Goal: Check status: Check status

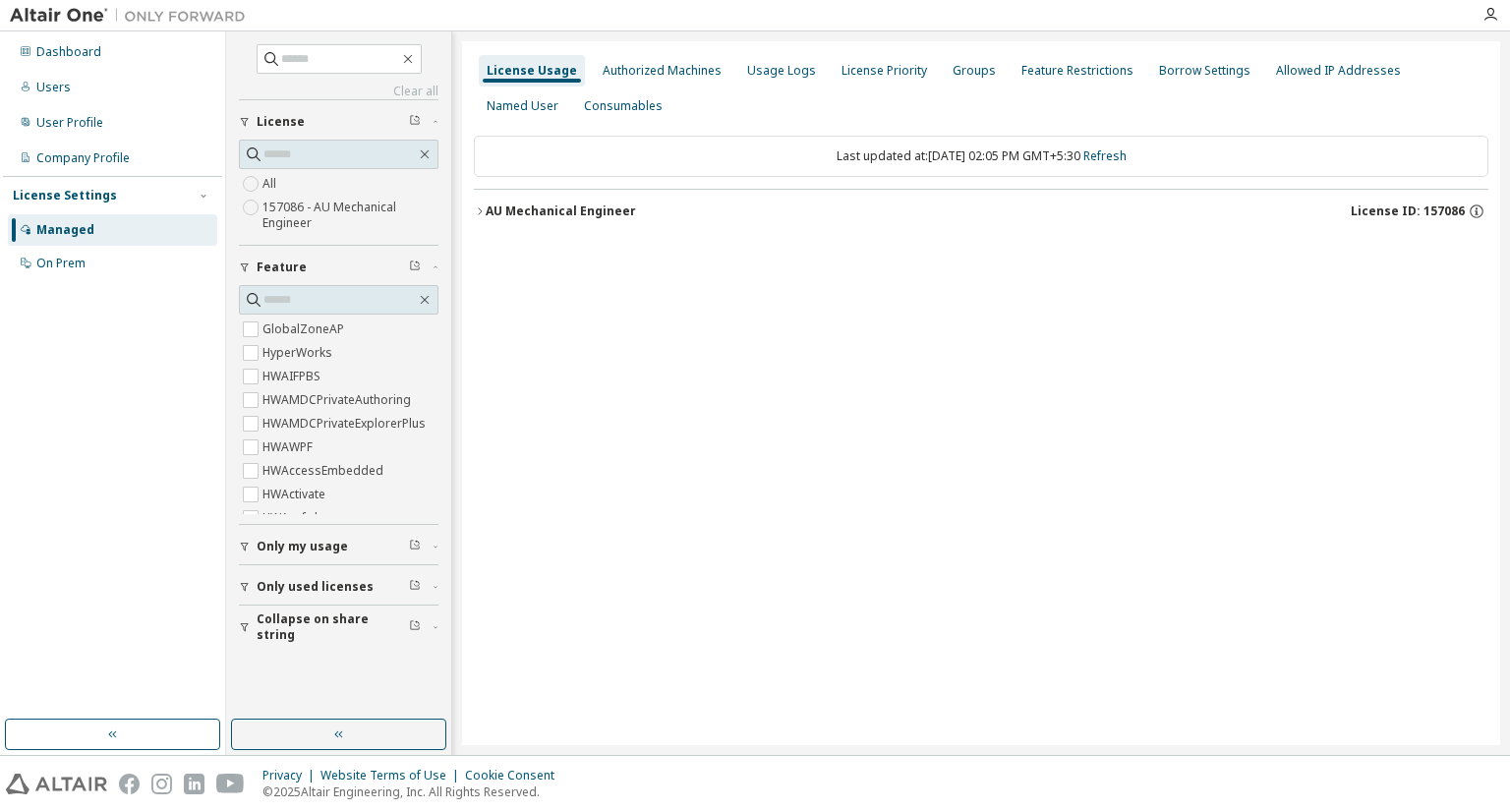
click at [602, 203] on div "AU Mechanical Engineer License ID: 157086" at bounding box center [987, 211] width 1003 height 18
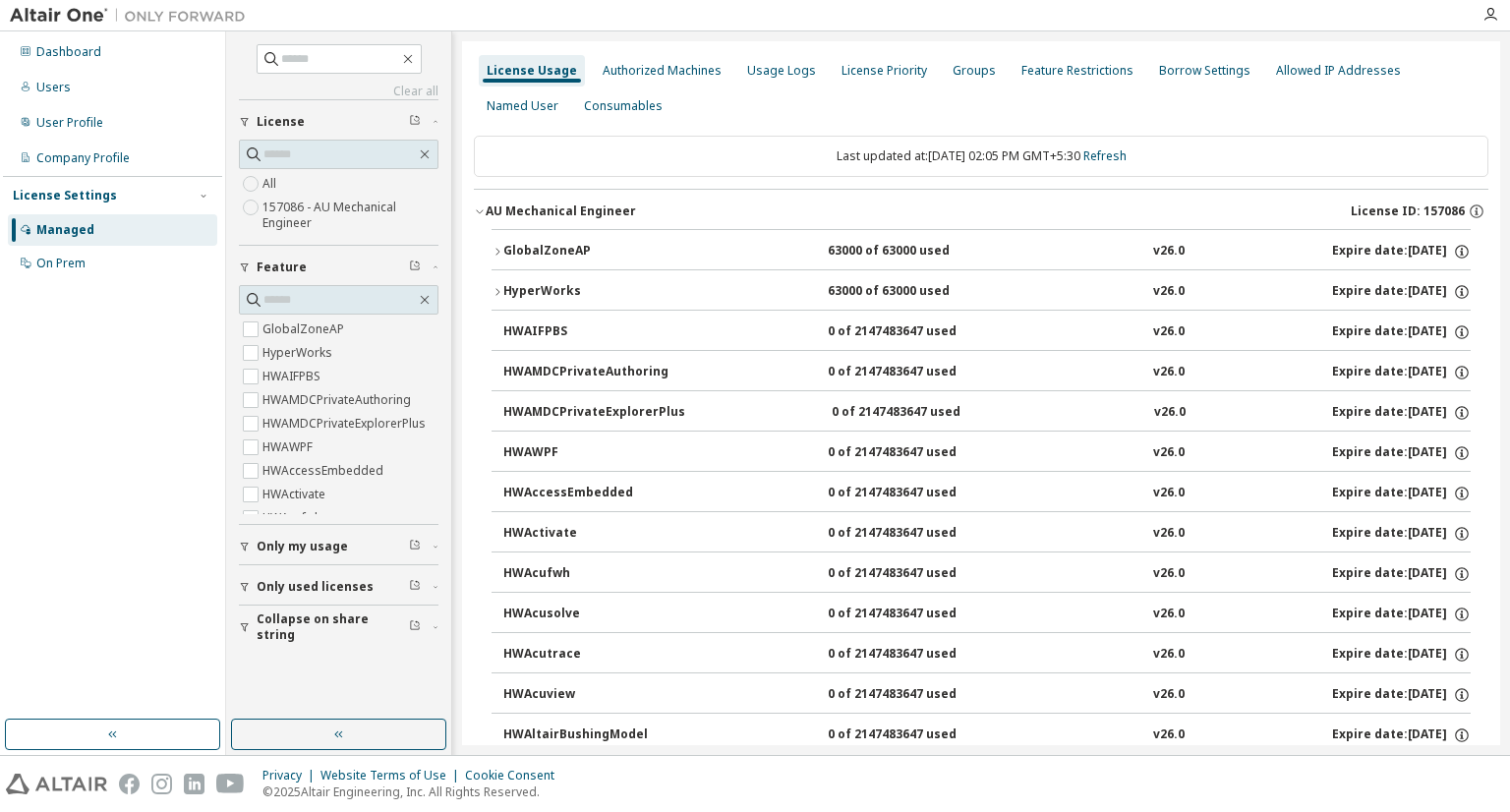
click at [636, 243] on div "GlobalZoneAP" at bounding box center [592, 252] width 177 height 18
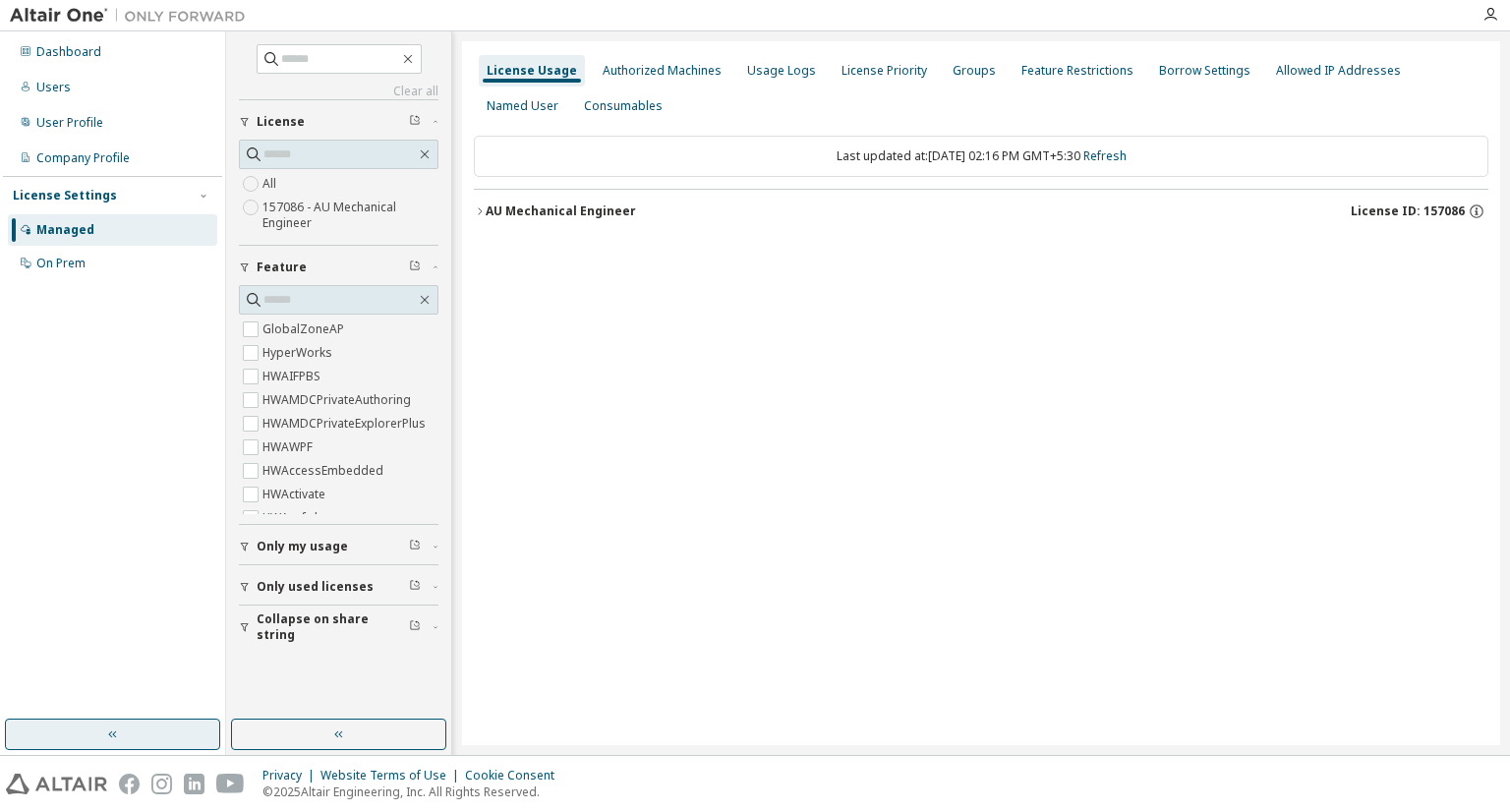
click at [196, 739] on button "button" at bounding box center [112, 735] width 215 height 32
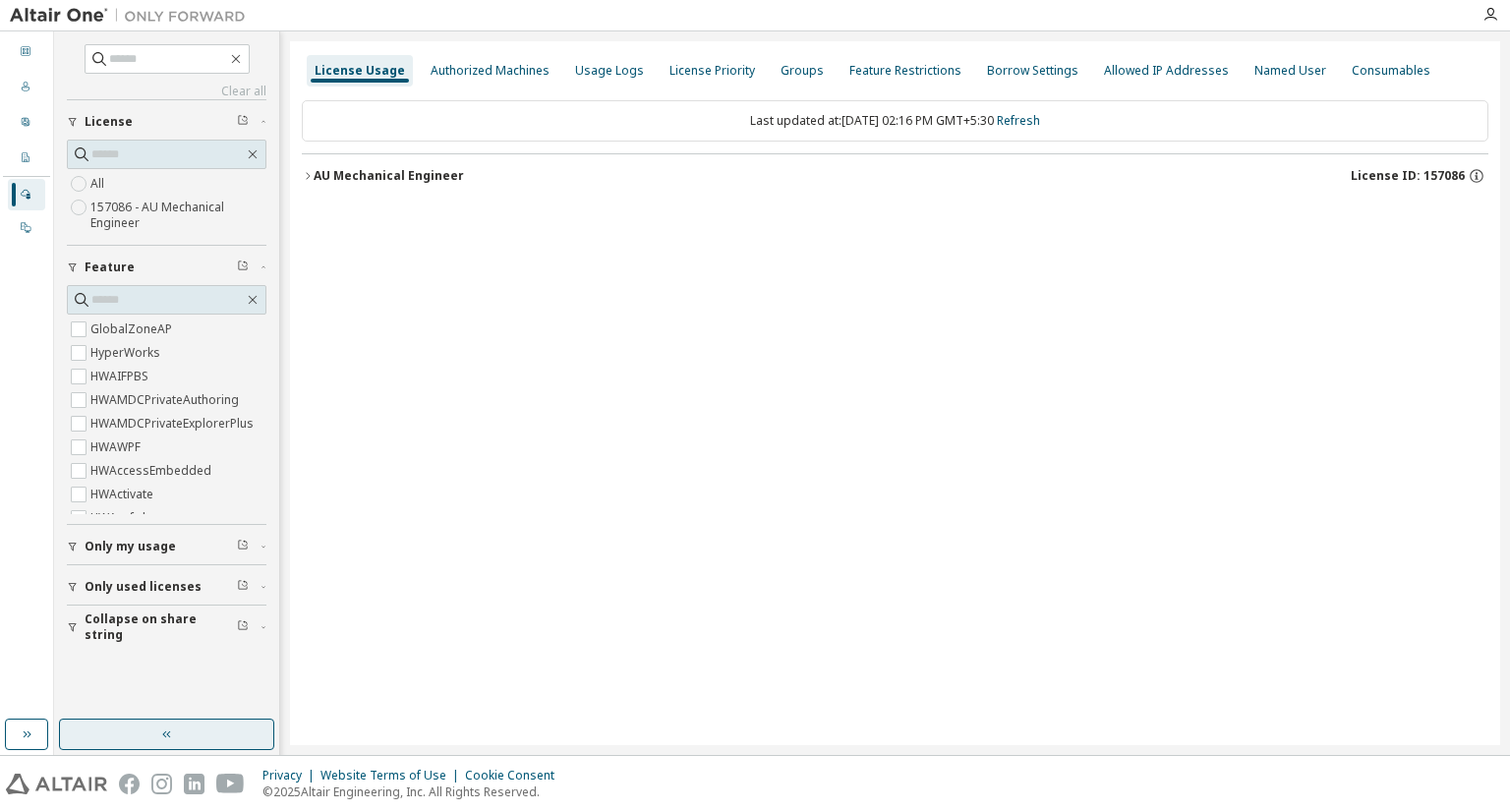
click at [216, 738] on button "button" at bounding box center [166, 735] width 215 height 32
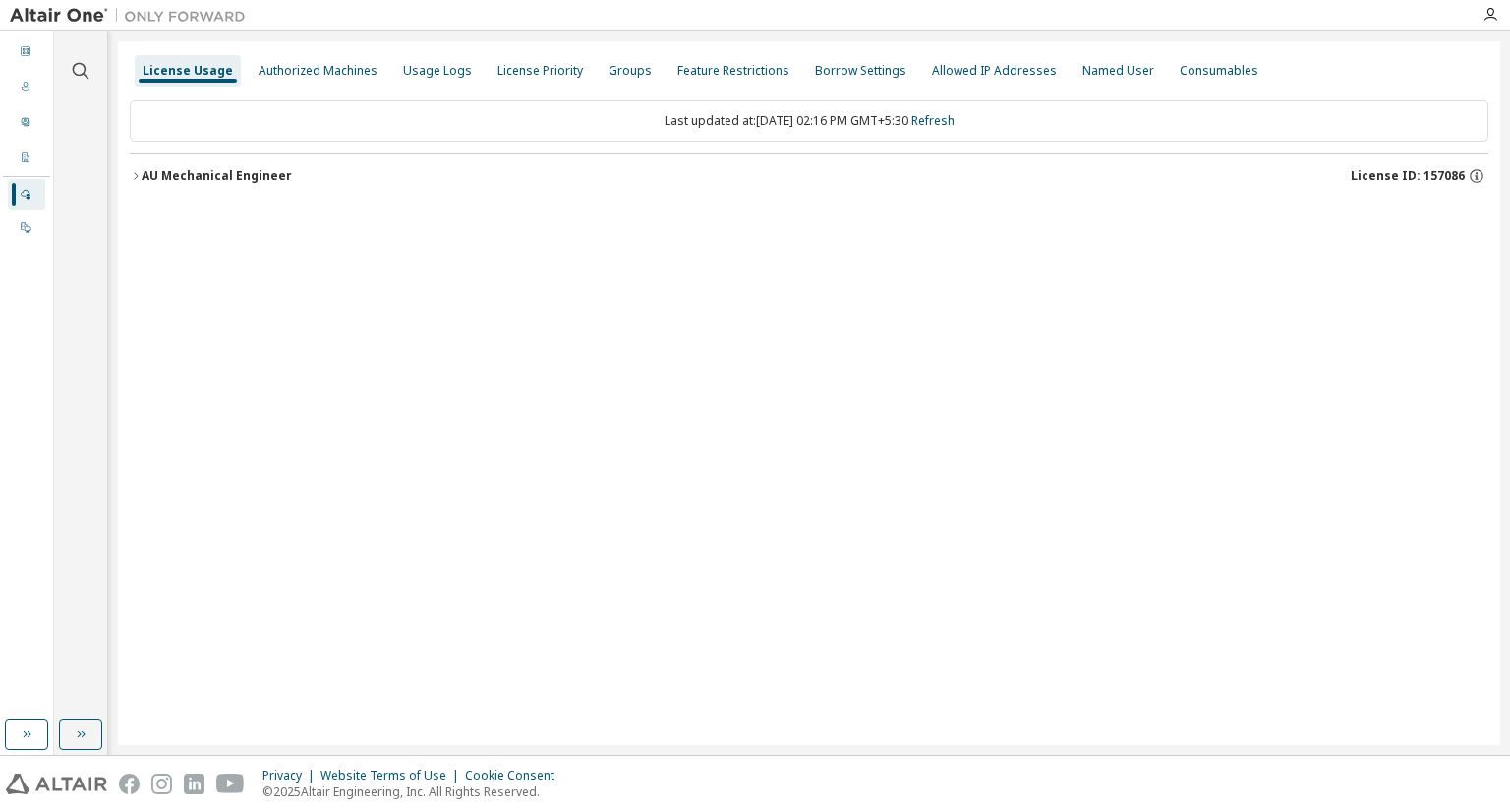
click at [225, 169] on div "AU Mechanical Engineer" at bounding box center [217, 176] width 151 height 16
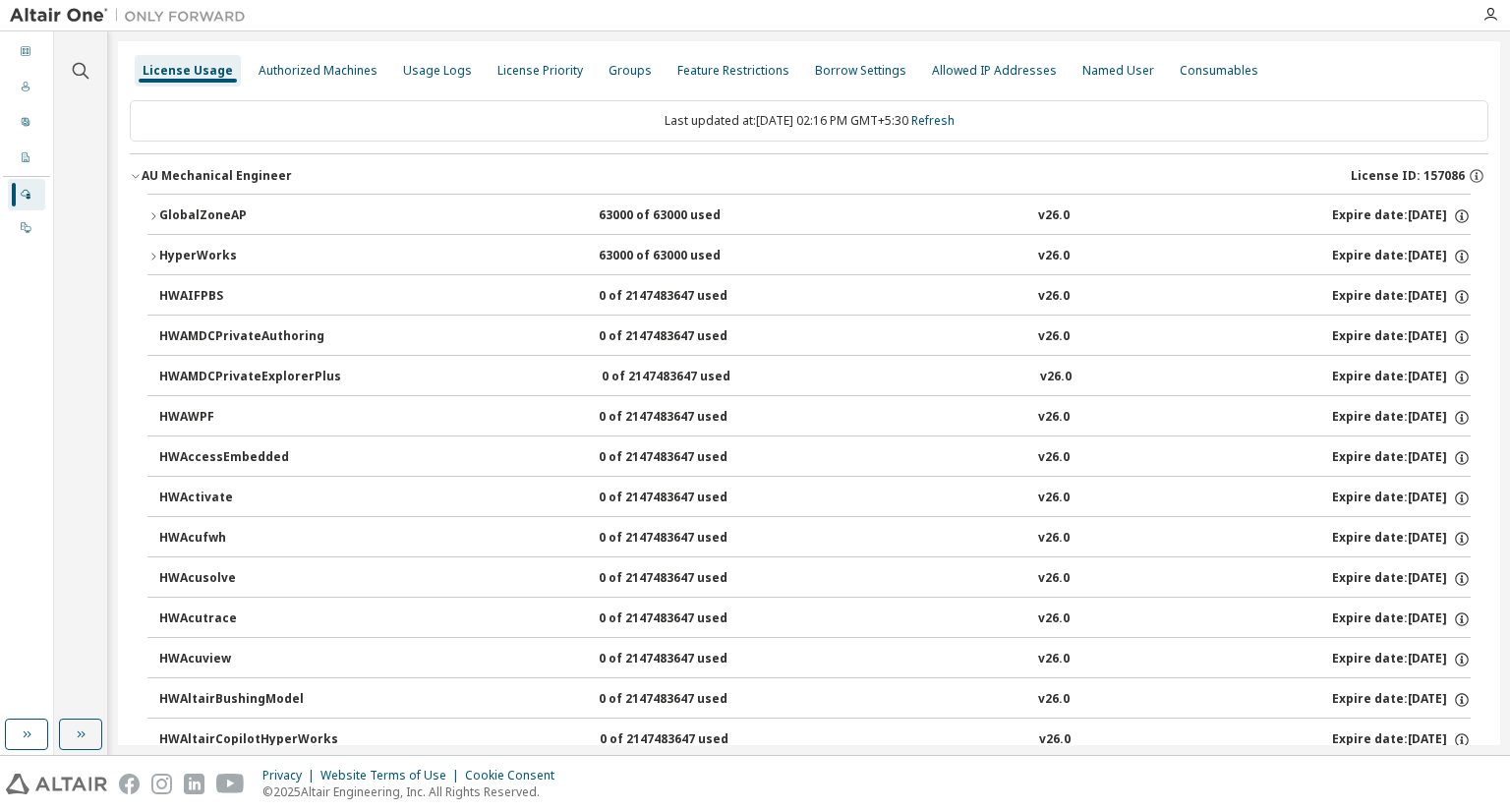
click at [655, 222] on div "63000 of 63000 used" at bounding box center [687, 216] width 177 height 18
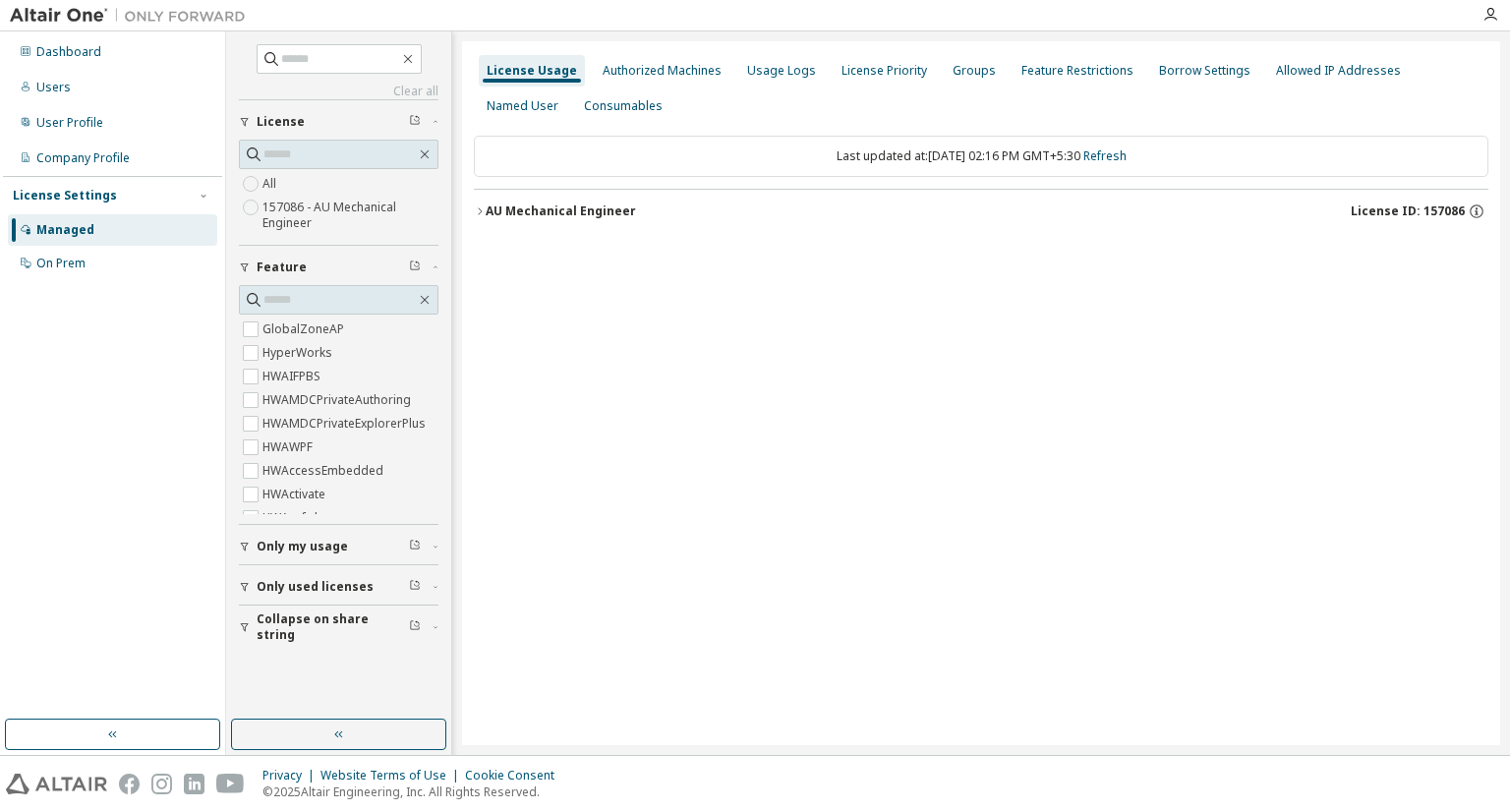
click at [560, 205] on div "AU Mechanical Engineer" at bounding box center [561, 211] width 151 height 16
